Goal: Find specific page/section: Find specific page/section

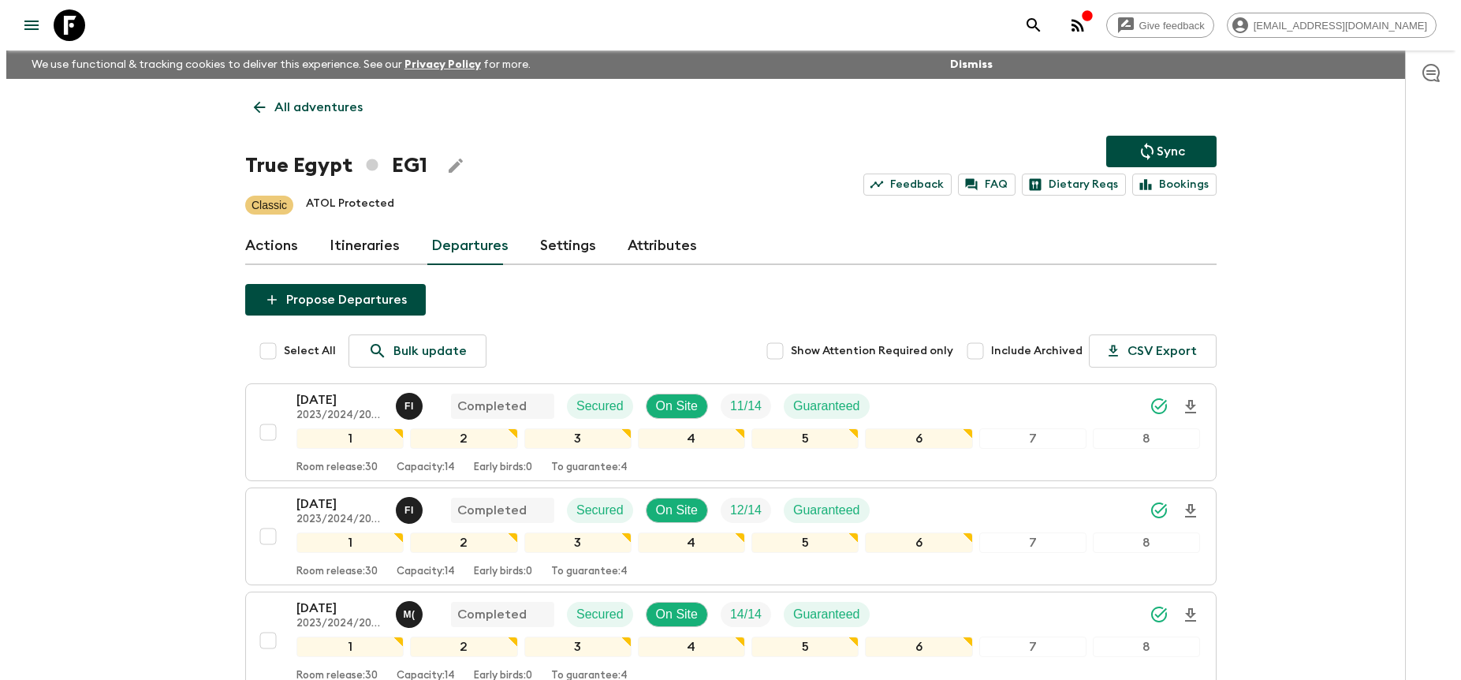
scroll to position [1080, 0]
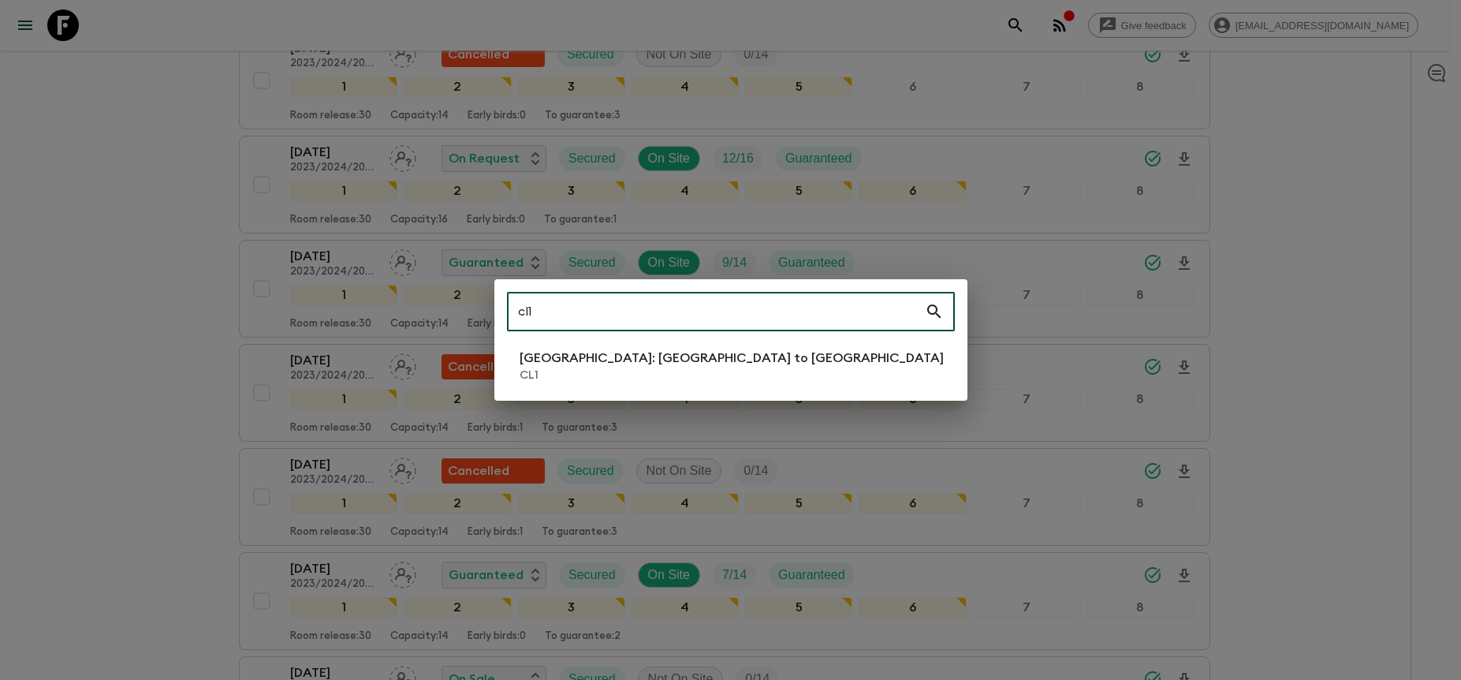
type input "cl1"
click at [755, 373] on li "[GEOGRAPHIC_DATA]: [GEOGRAPHIC_DATA] to [GEOGRAPHIC_DATA] CL1" at bounding box center [731, 366] width 448 height 44
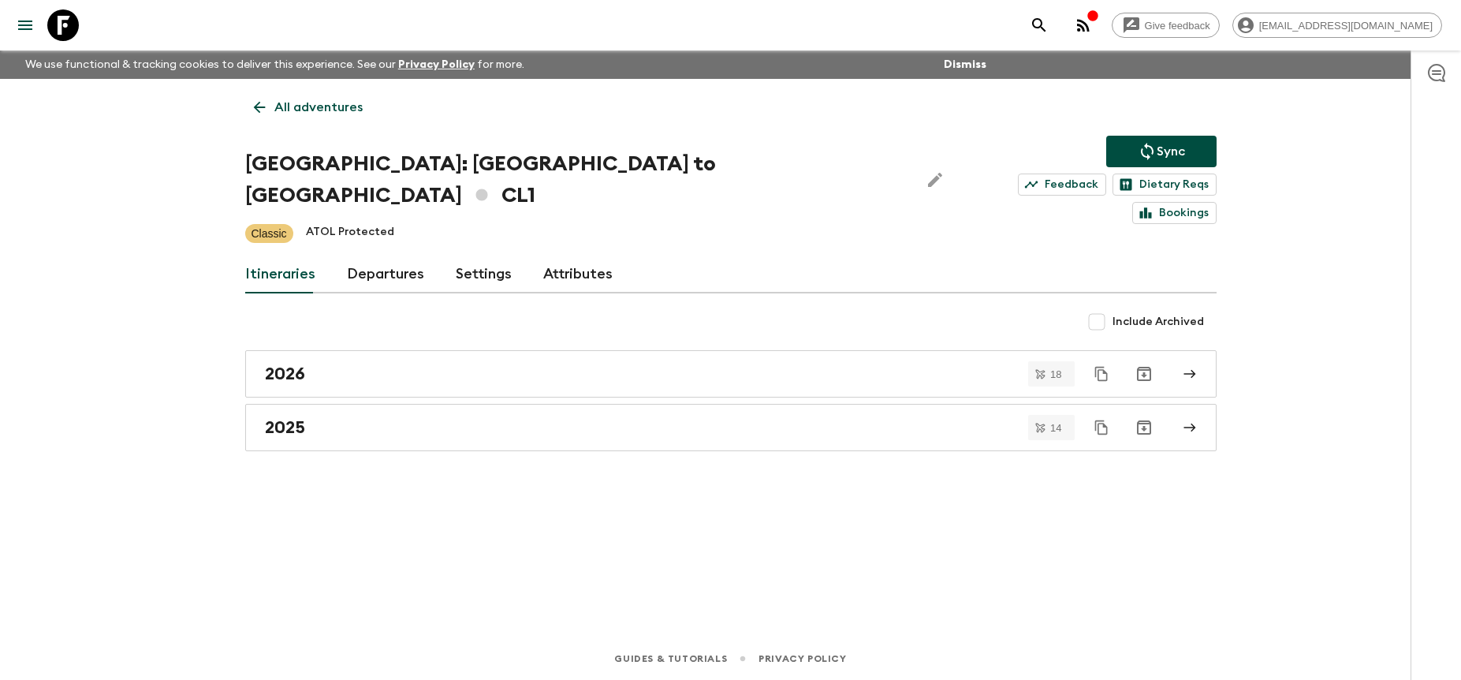
click at [394, 255] on link "Departures" at bounding box center [385, 274] width 77 height 38
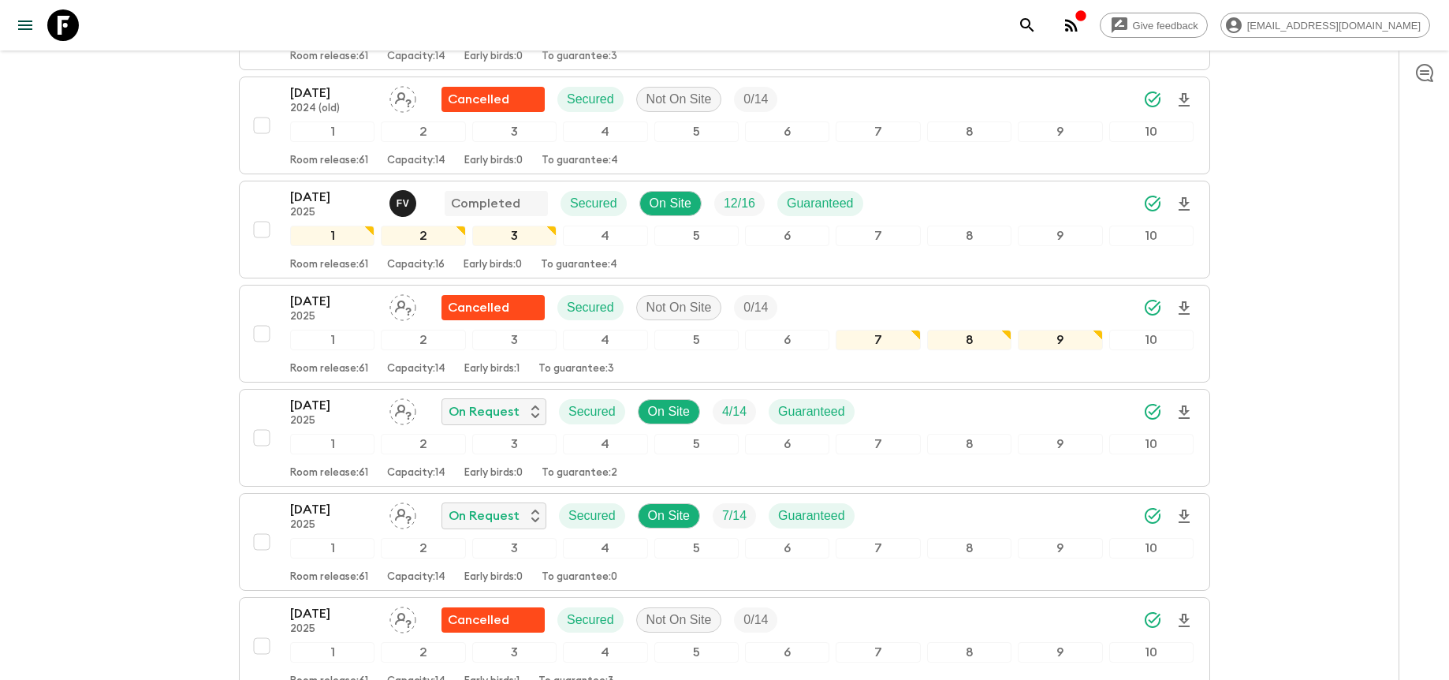
scroll to position [2901, 0]
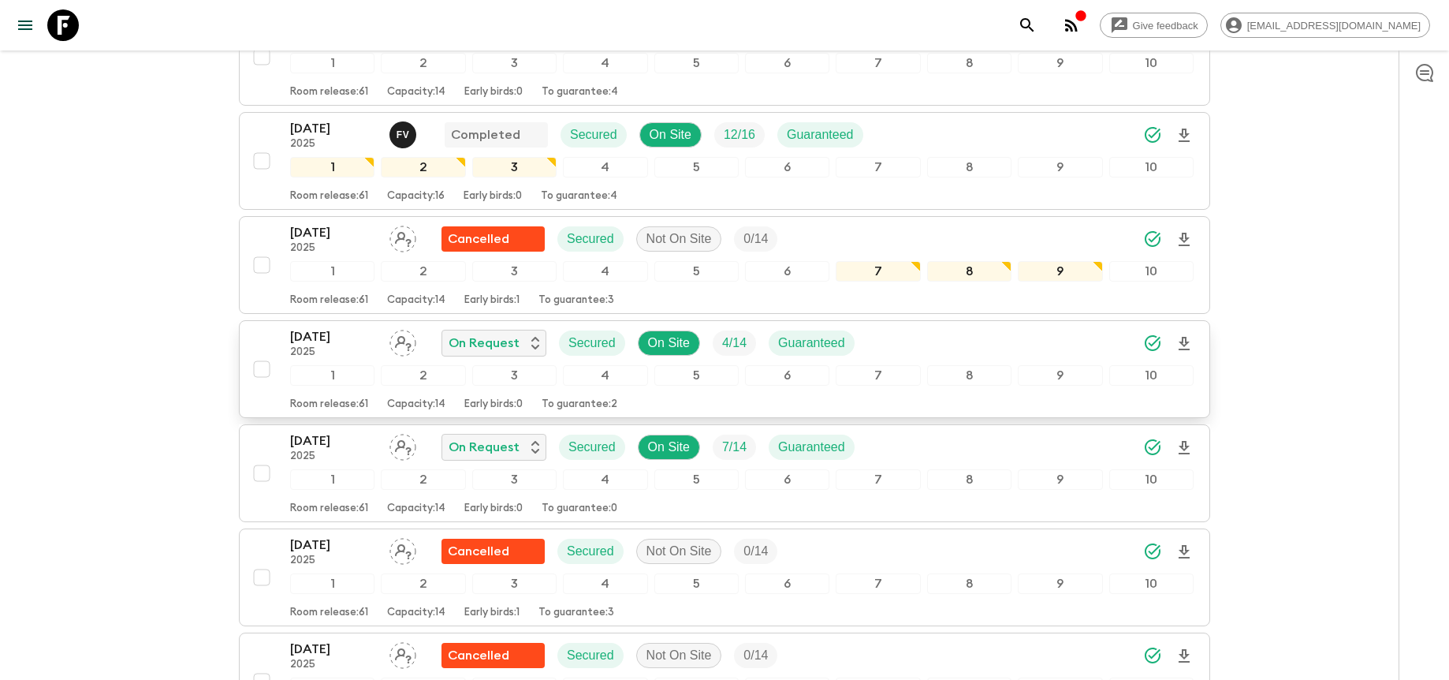
click at [1053, 327] on div "[DATE] 2025 On Request Secured On Site 4 / 14 Guaranteed" at bounding box center [741, 343] width 903 height 32
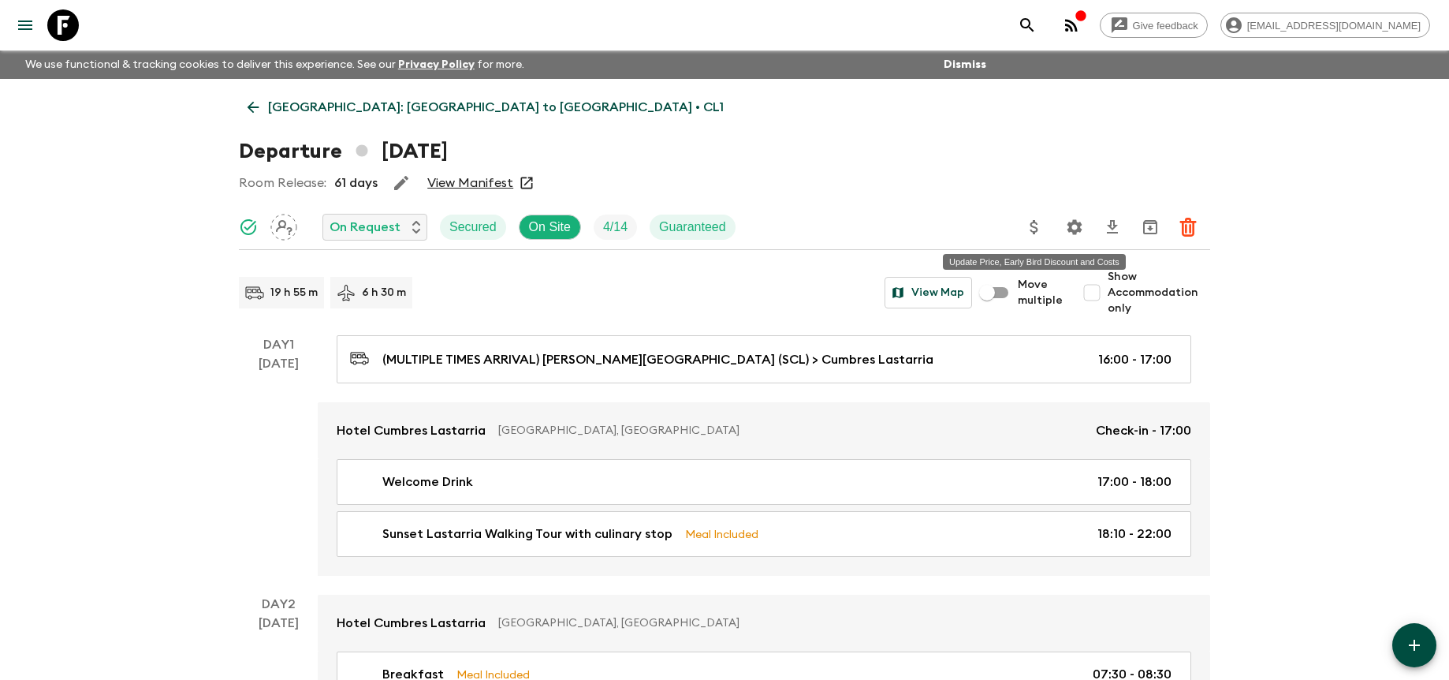
click at [1031, 228] on icon "Update Price, Early Bird Discount and Costs" at bounding box center [1034, 227] width 19 height 19
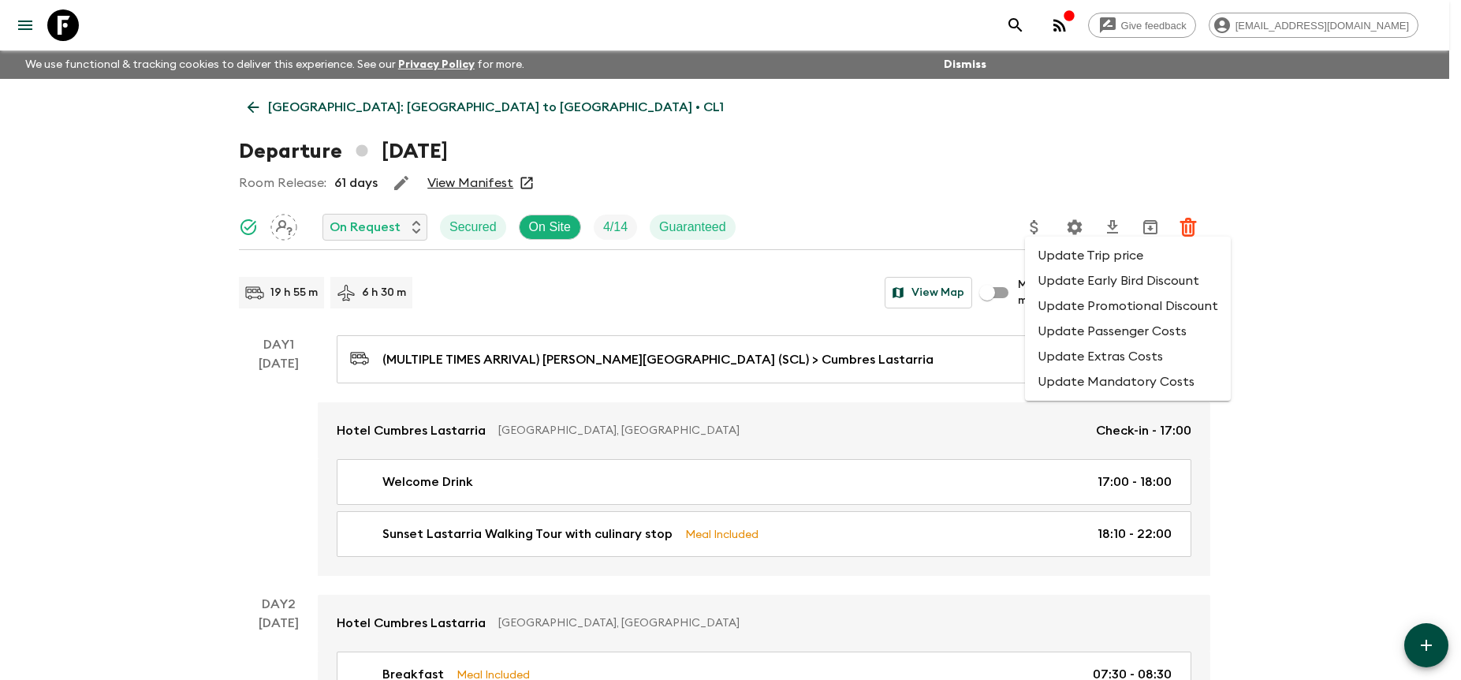
click at [927, 213] on div at bounding box center [730, 340] width 1461 height 680
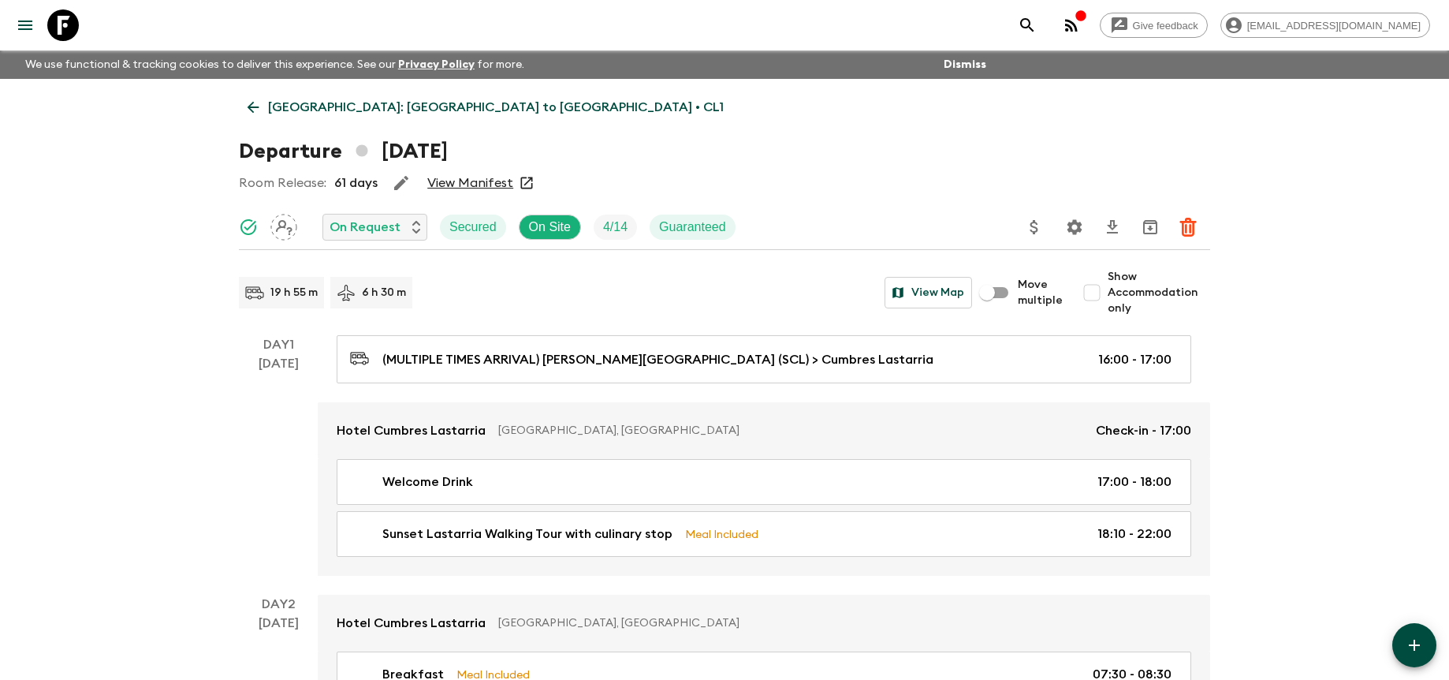
click at [1075, 229] on icon "Settings" at bounding box center [1074, 227] width 19 height 19
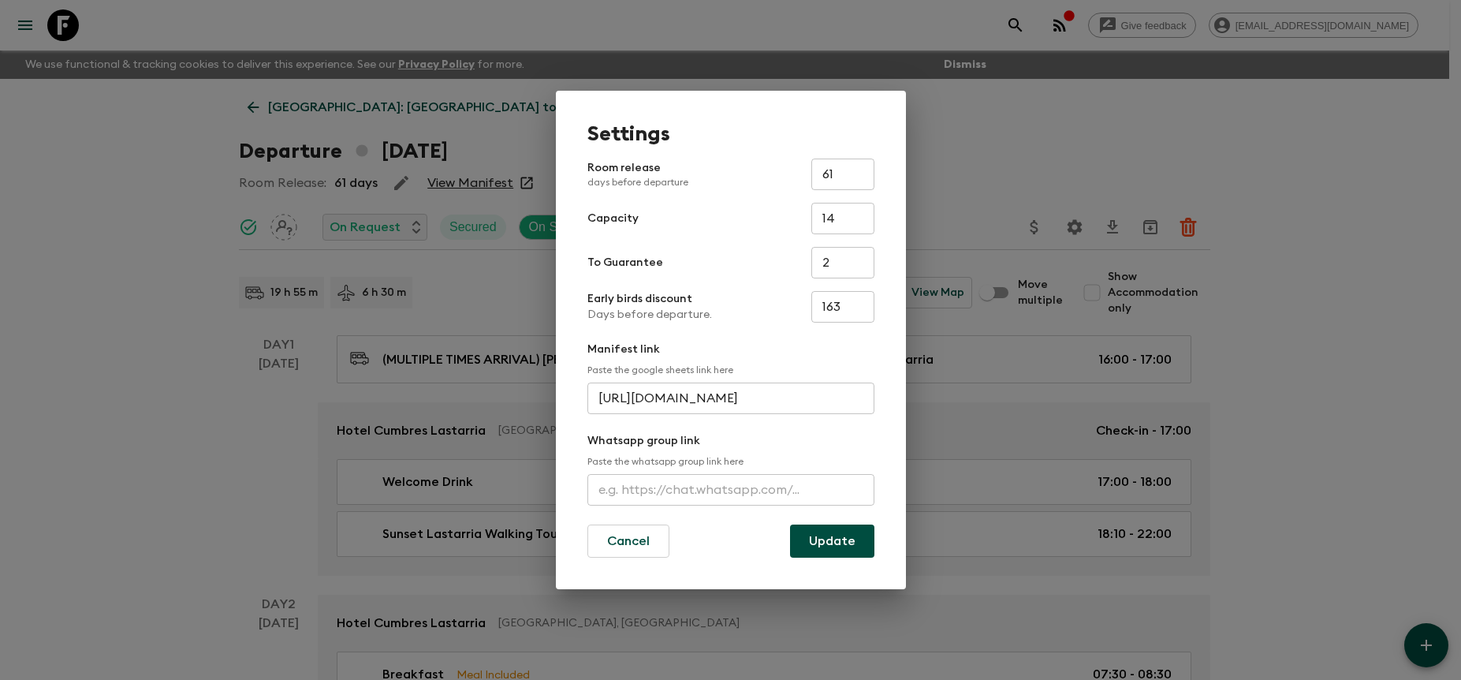
click at [997, 191] on div "Settings Room release days before departure 61 ​ Capacity 14 ​ To Guarantee 2 ​…" at bounding box center [730, 340] width 1461 height 680
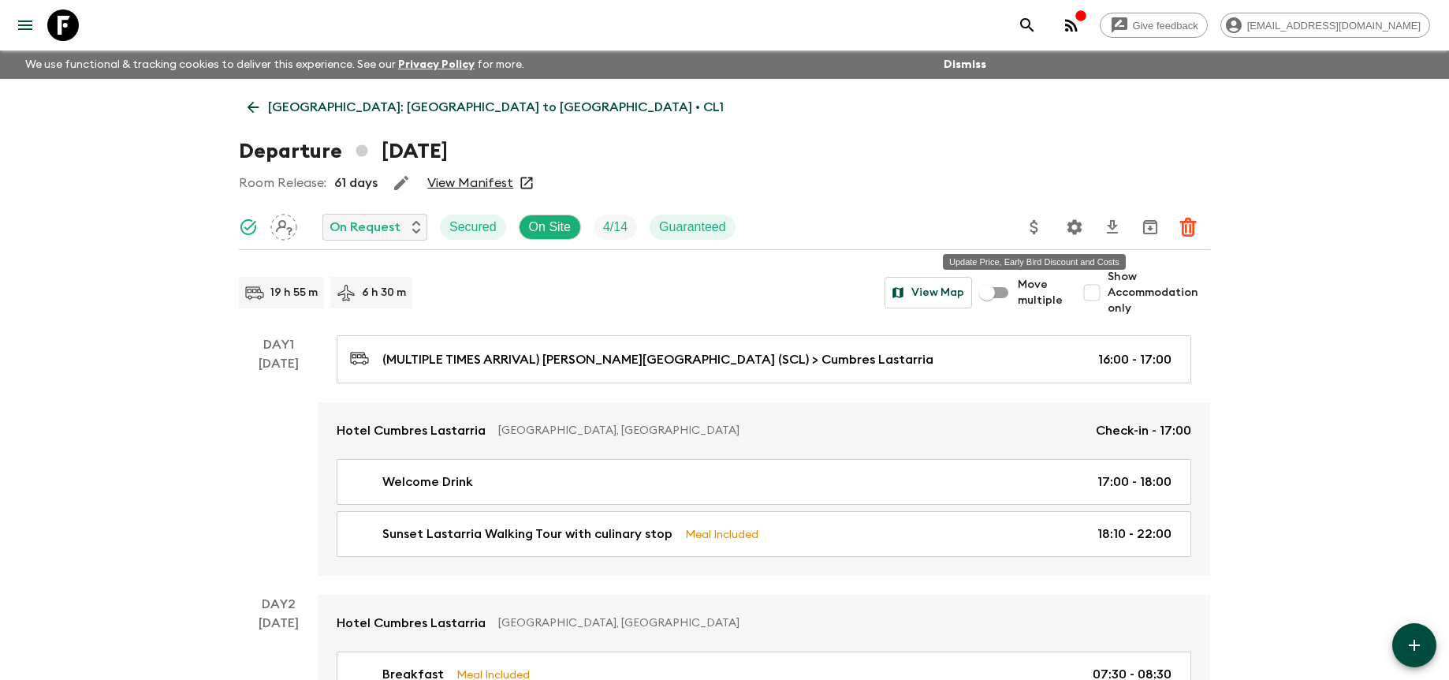
click at [1036, 225] on icon "Update Price, Early Bird Discount and Costs" at bounding box center [1034, 227] width 19 height 19
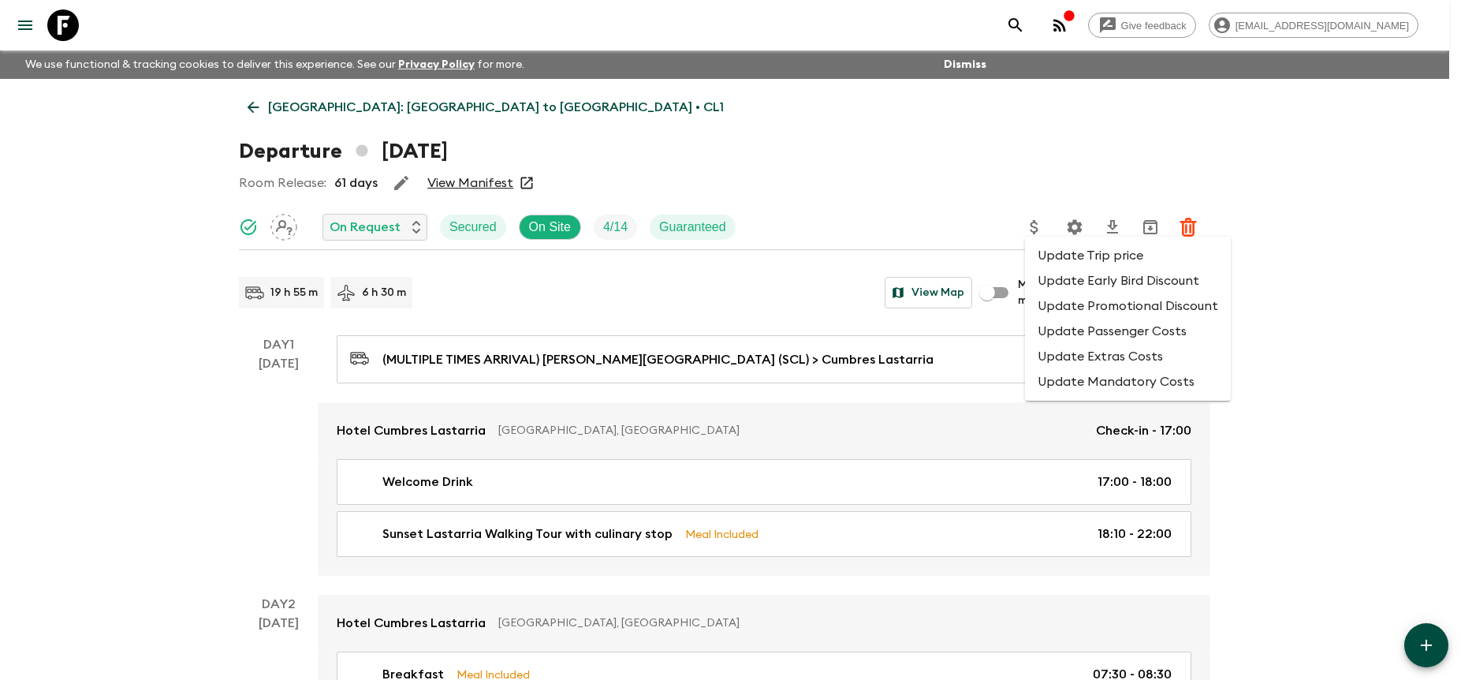
click at [1093, 353] on li "Update Extras Costs" at bounding box center [1128, 356] width 206 height 25
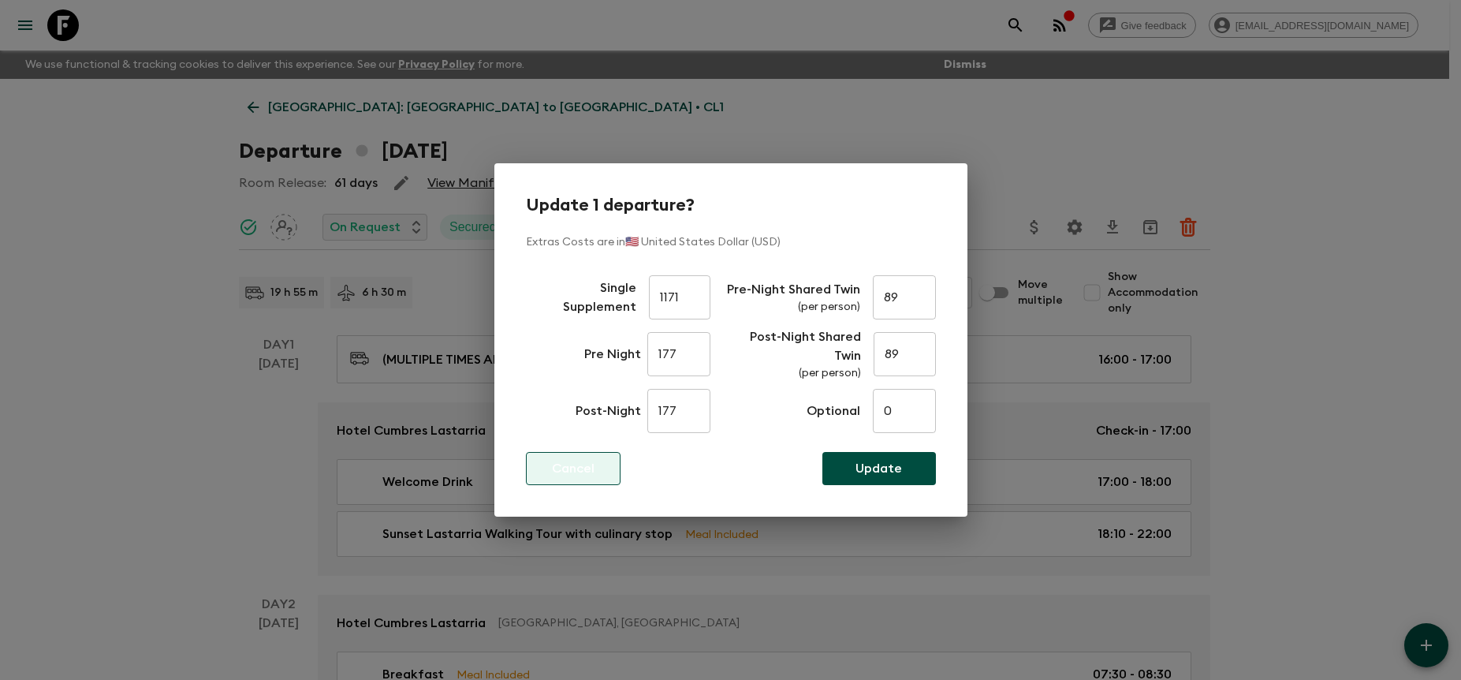
click at [598, 471] on button "Cancel" at bounding box center [573, 468] width 95 height 33
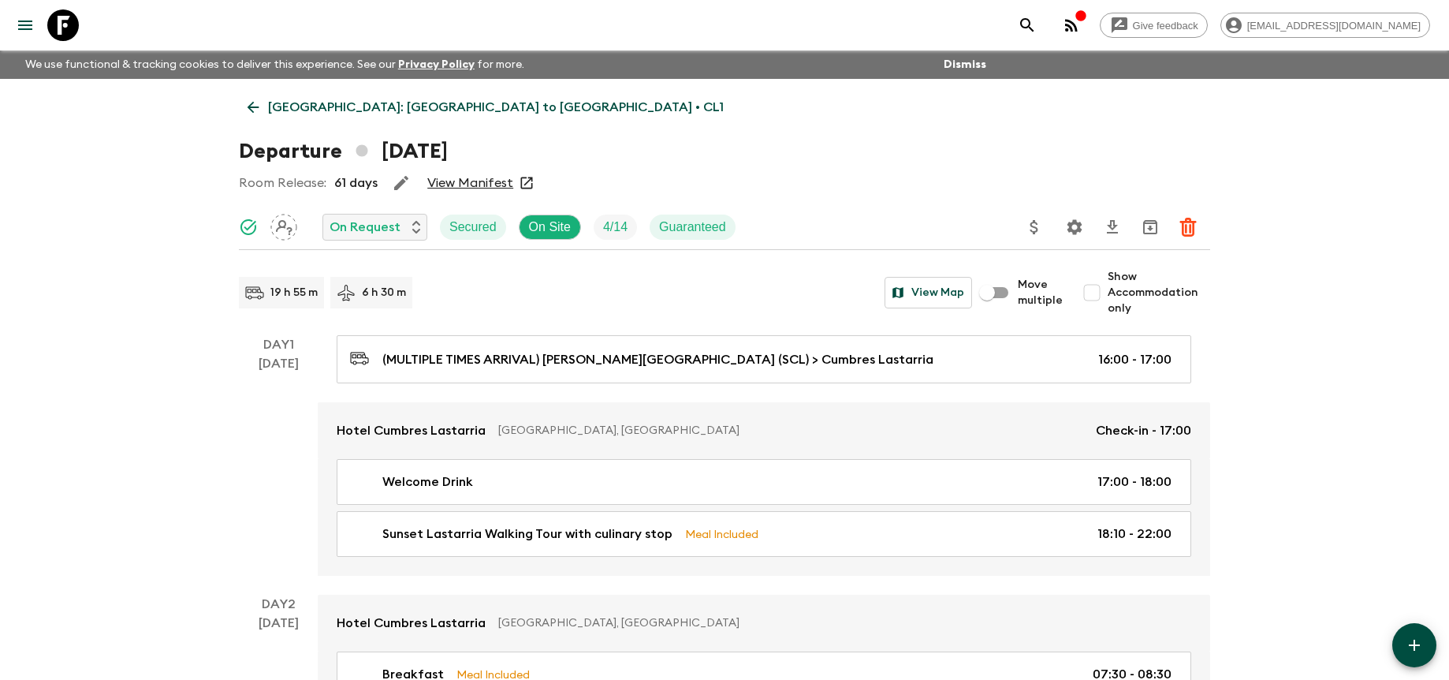
click at [1038, 229] on icon "Update Price, Early Bird Discount and Costs" at bounding box center [1034, 227] width 8 height 14
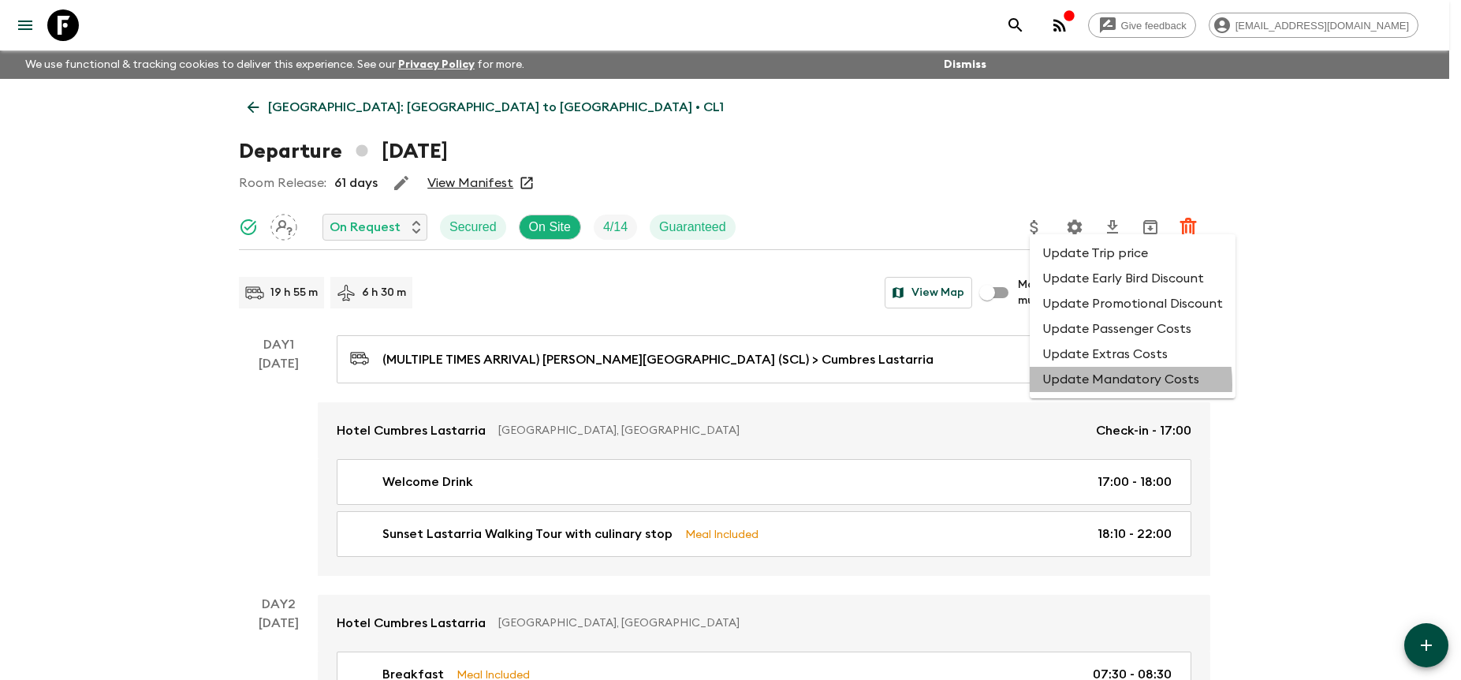
click at [1086, 384] on li "Update Mandatory Costs" at bounding box center [1133, 379] width 206 height 25
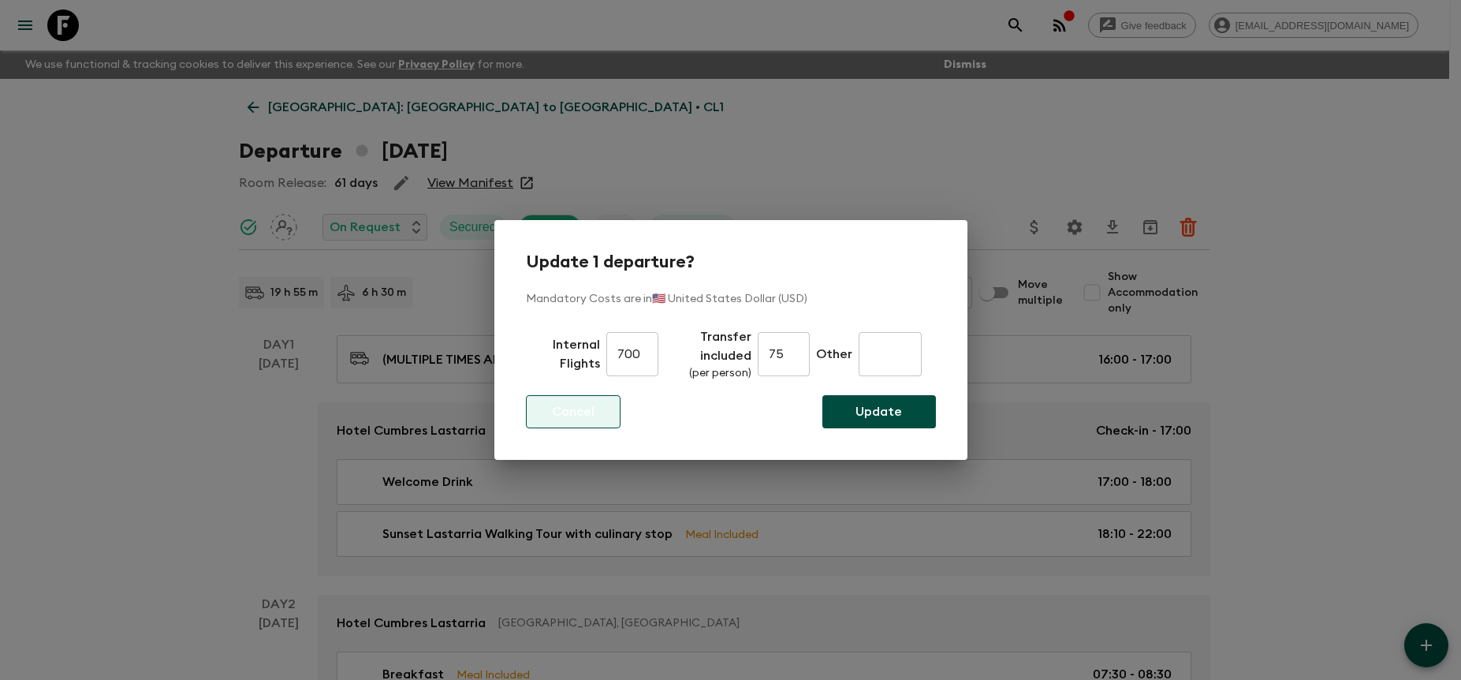
click at [595, 419] on button "Cancel" at bounding box center [573, 411] width 95 height 33
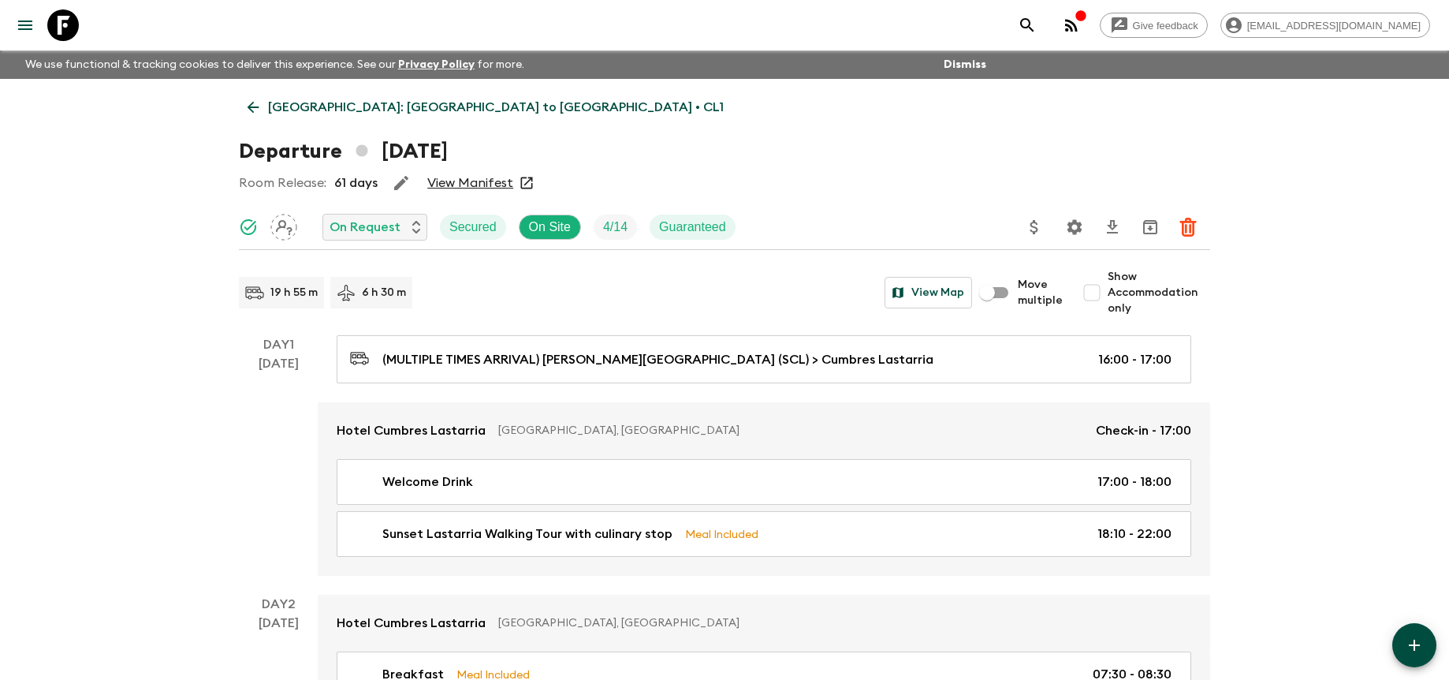
click at [858, 155] on div "Departure [DATE]" at bounding box center [724, 152] width 971 height 32
click at [64, 39] on icon at bounding box center [63, 25] width 32 height 32
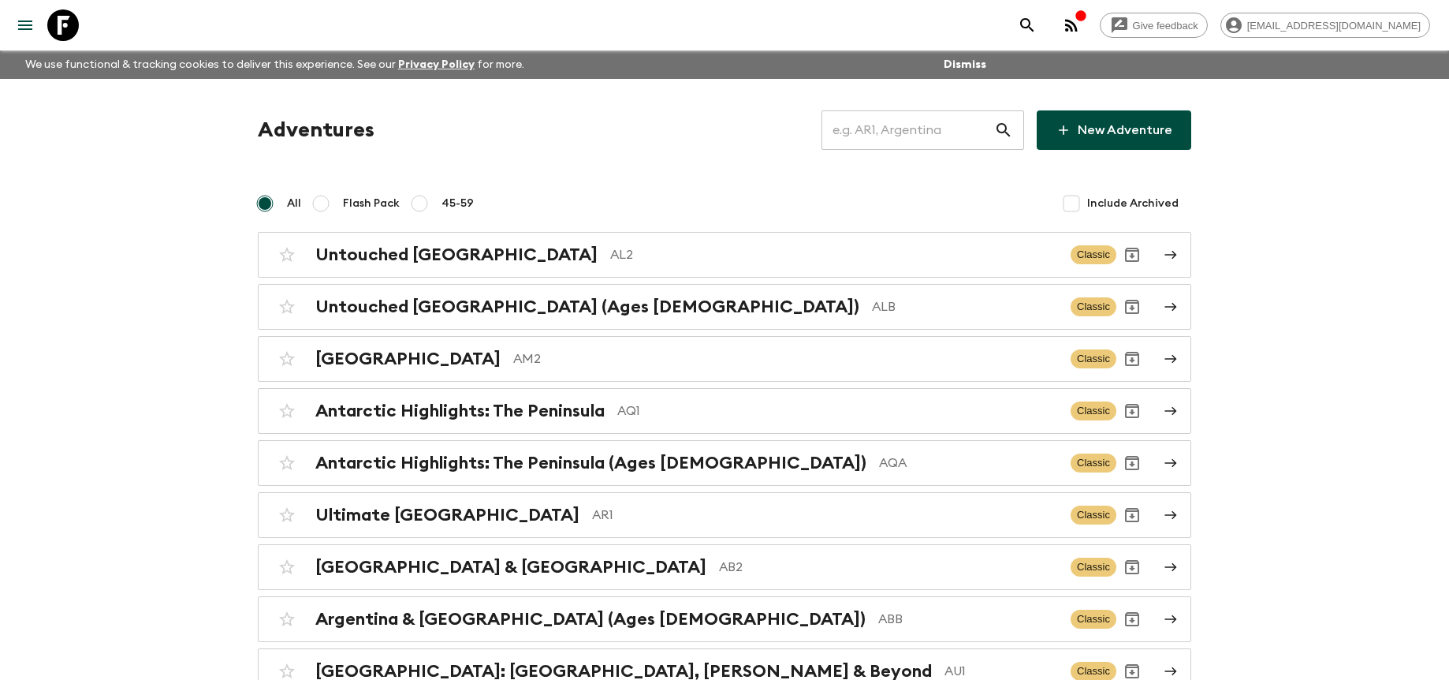
click at [938, 143] on input "text" at bounding box center [908, 130] width 173 height 44
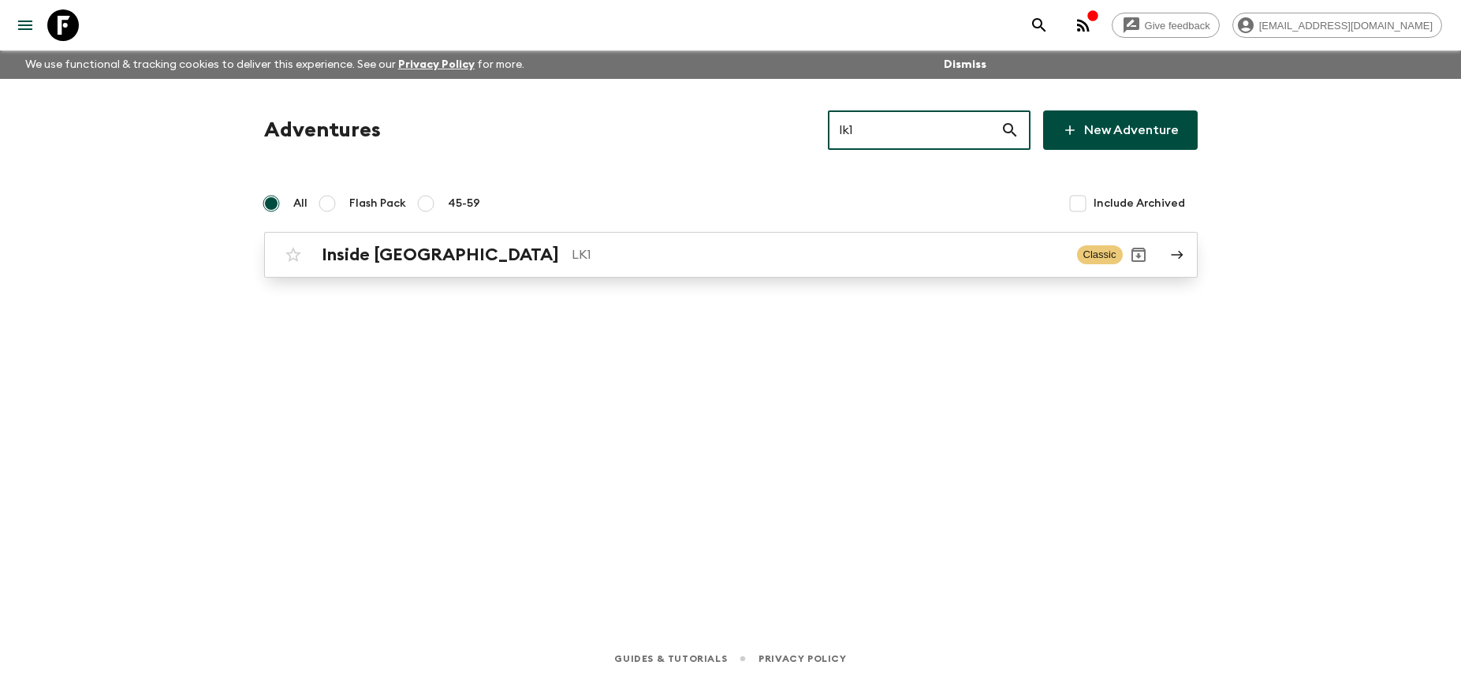
type input "lk1"
click at [778, 254] on p "LK1" at bounding box center [818, 254] width 493 height 19
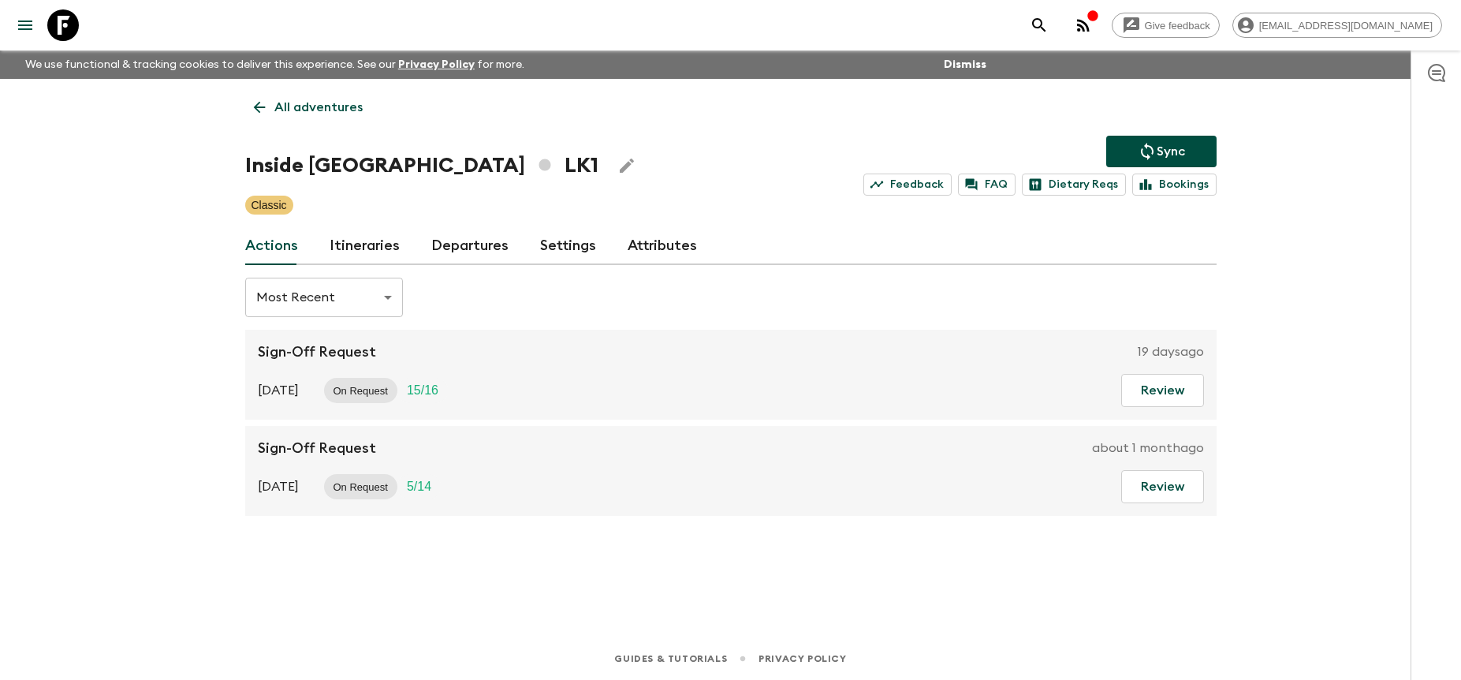
click at [486, 242] on link "Departures" at bounding box center [469, 246] width 77 height 38
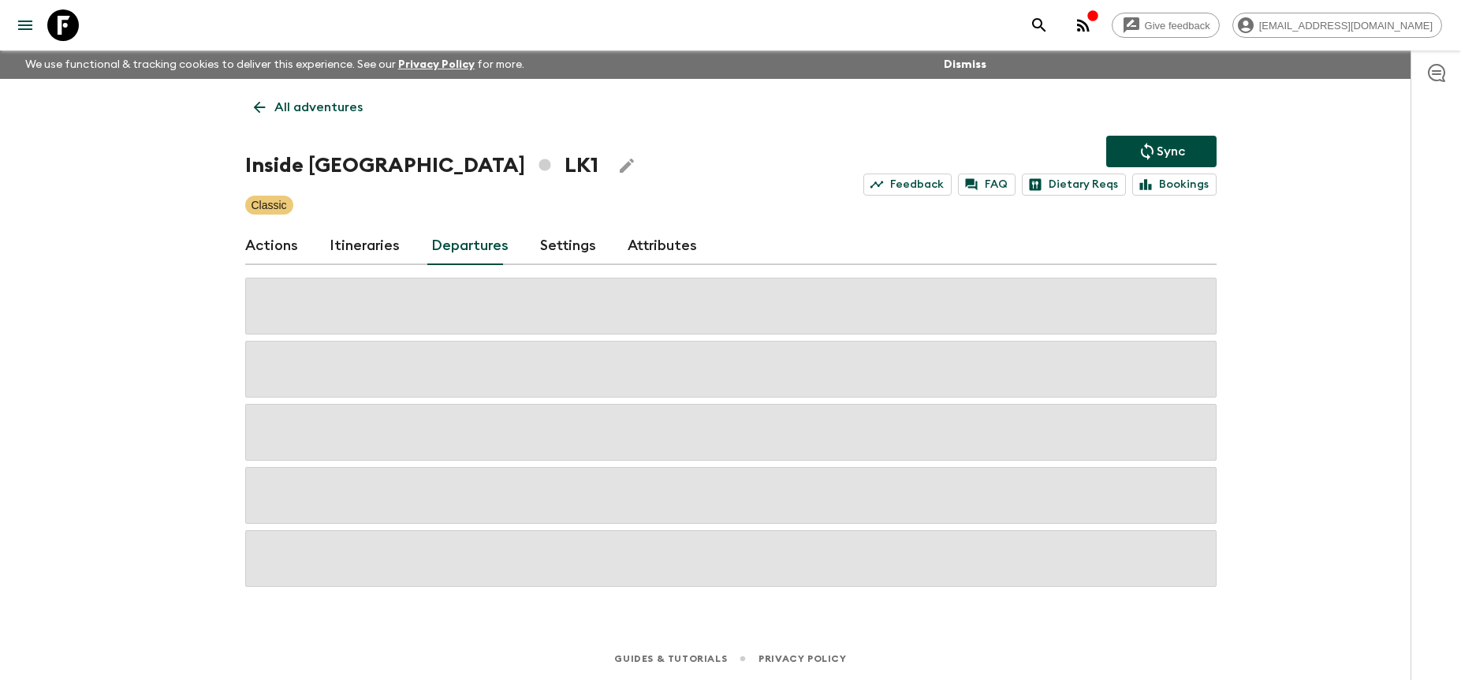
click at [1314, 242] on div "Give feedback [PERSON_NAME][EMAIL_ADDRESS][DOMAIN_NAME] We use functional & tra…" at bounding box center [730, 340] width 1461 height 680
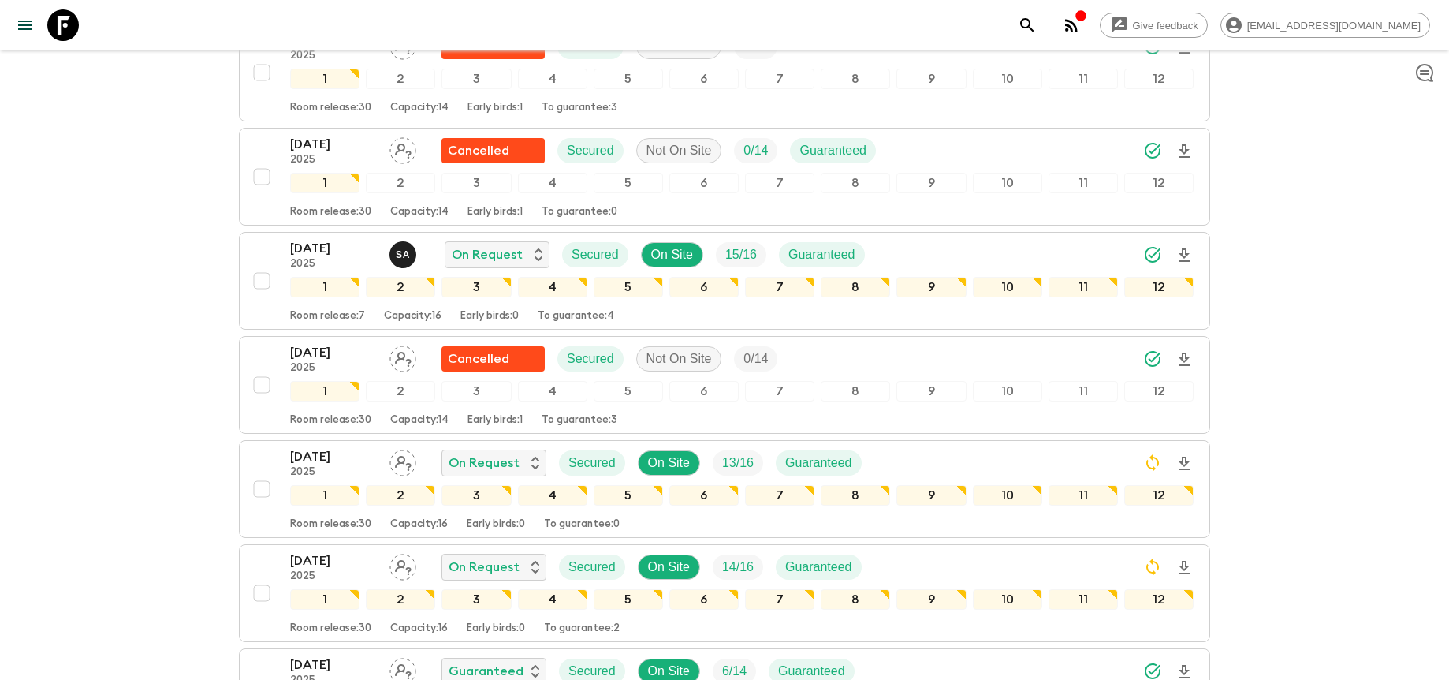
scroll to position [888, 0]
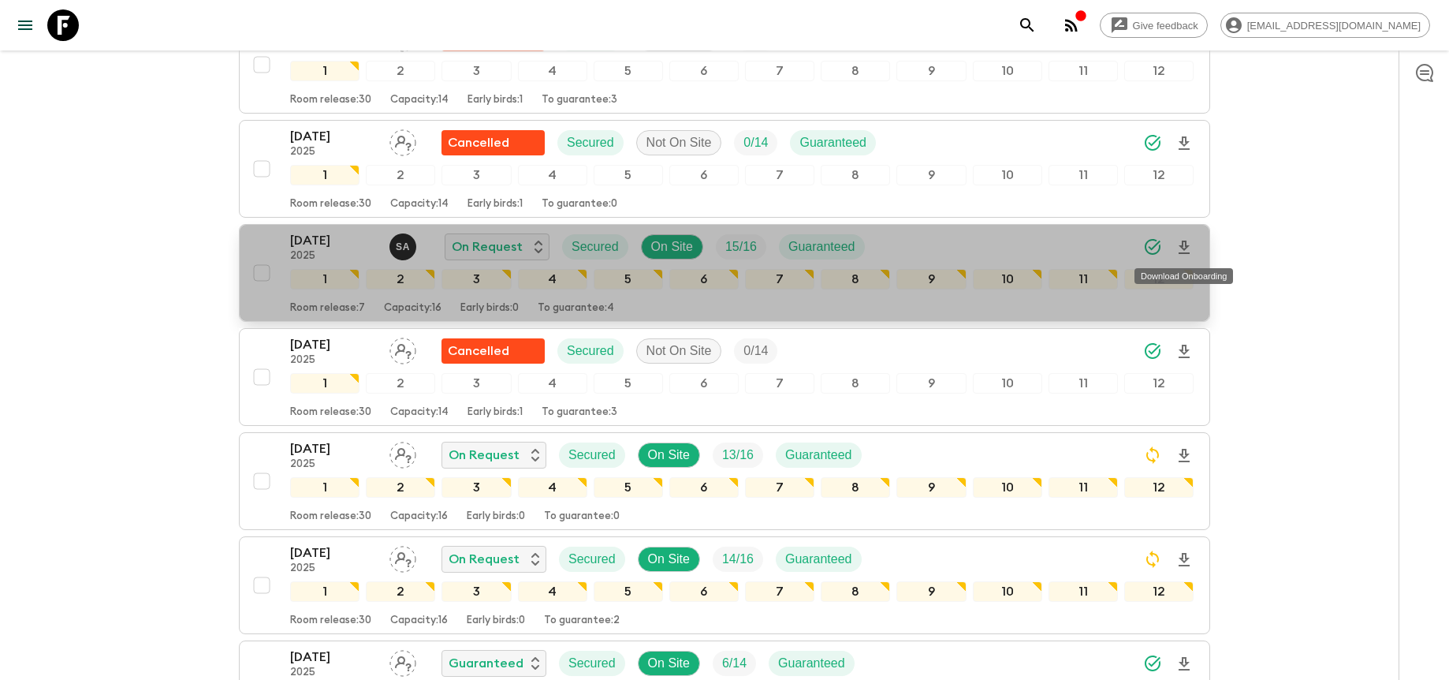
click at [1187, 246] on icon "Download Onboarding" at bounding box center [1184, 246] width 11 height 13
